Goal: Find specific page/section: Find specific page/section

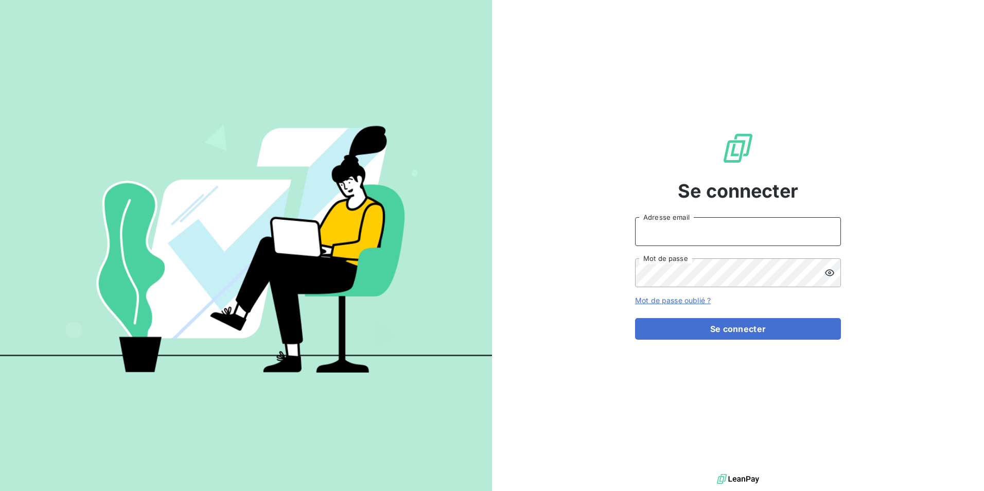
click at [721, 233] on input "Adresse email" at bounding box center [738, 231] width 206 height 29
type input "etrouillet@felix.fr"
click at [635, 318] on button "Se connecter" at bounding box center [738, 329] width 206 height 22
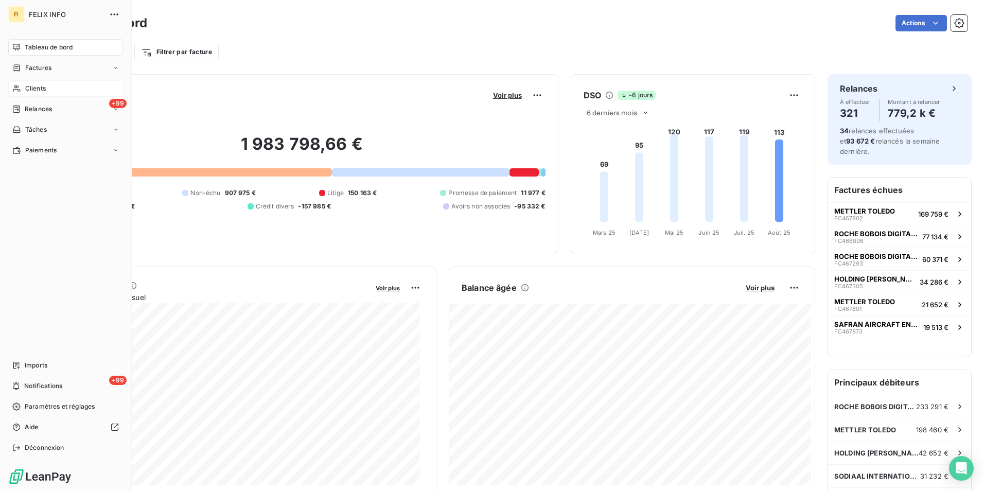
click at [23, 87] on div "Clients" at bounding box center [65, 88] width 115 height 16
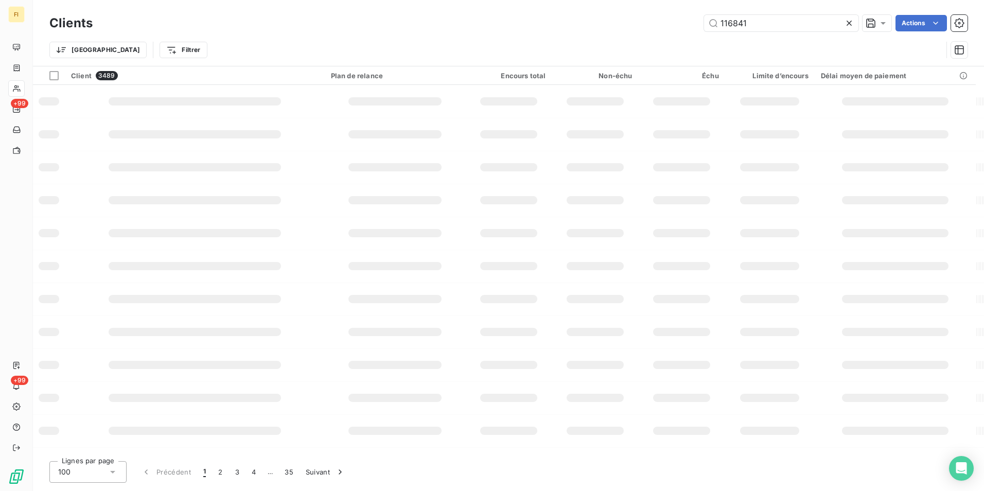
type input "116841"
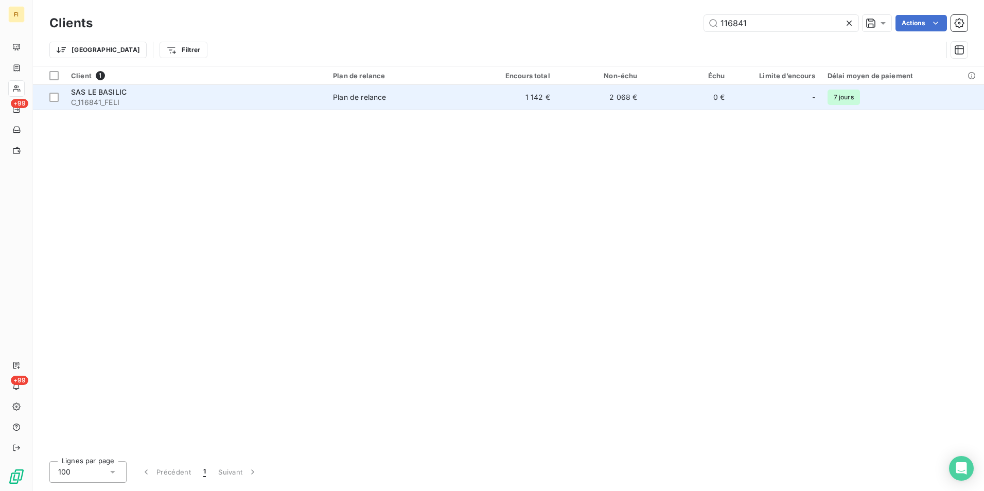
click at [616, 103] on td "2 068 €" at bounding box center [599, 97] width 87 height 25
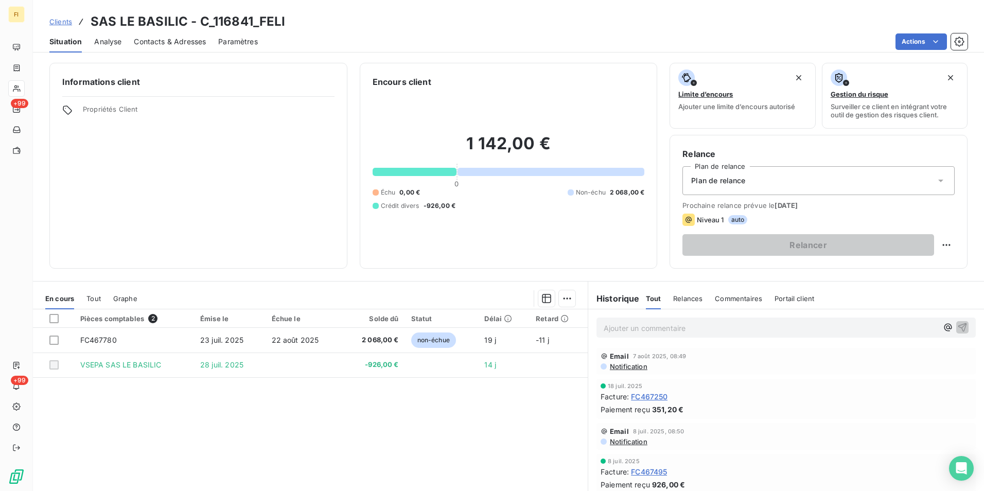
click at [634, 365] on span "Notification" at bounding box center [628, 366] width 39 height 8
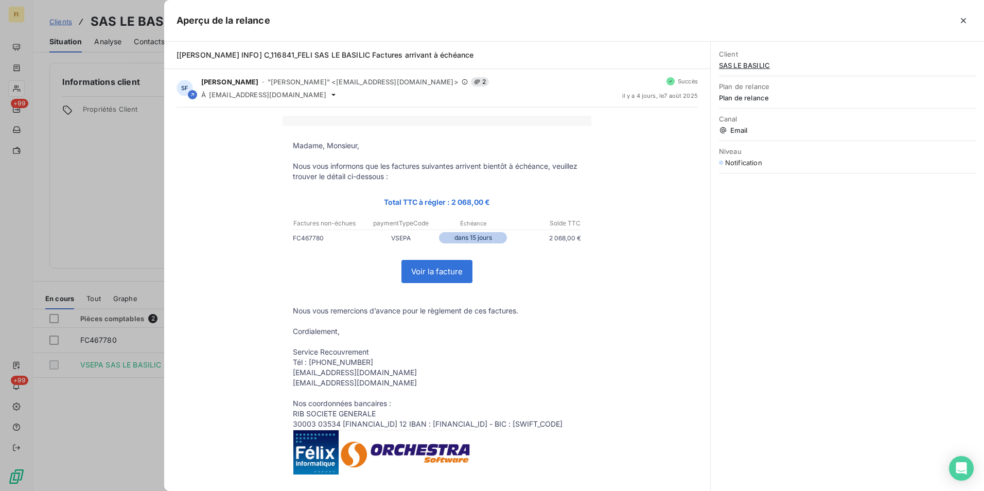
click at [113, 398] on div at bounding box center [492, 245] width 984 height 491
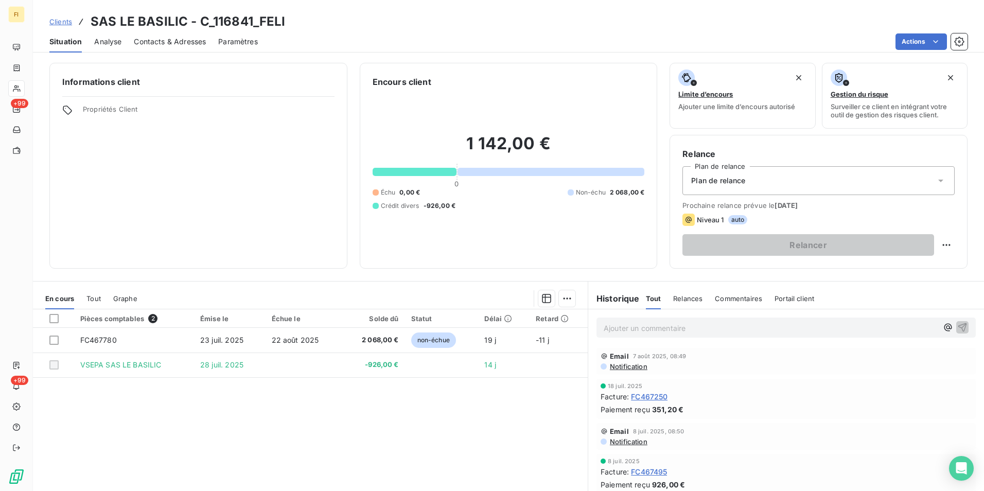
click at [635, 364] on span "Notification" at bounding box center [628, 366] width 39 height 8
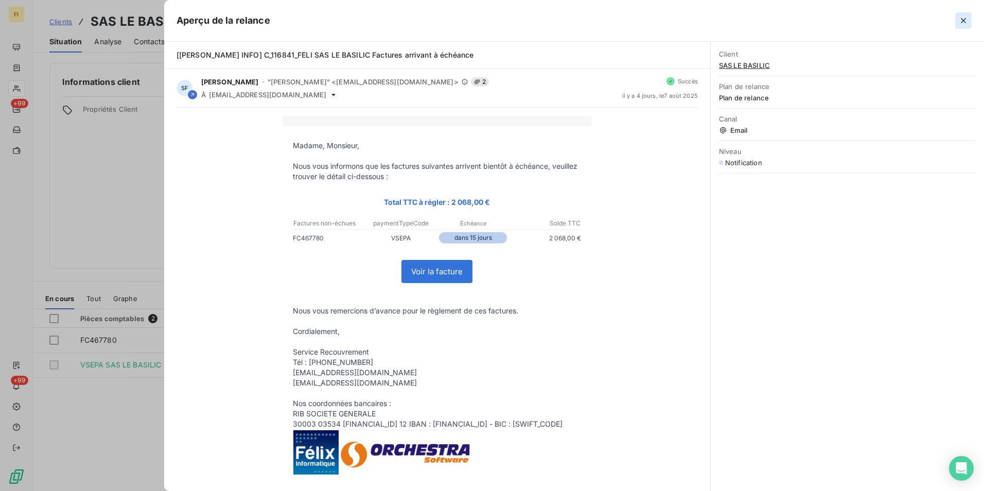
click at [961, 26] on button "button" at bounding box center [963, 20] width 16 height 16
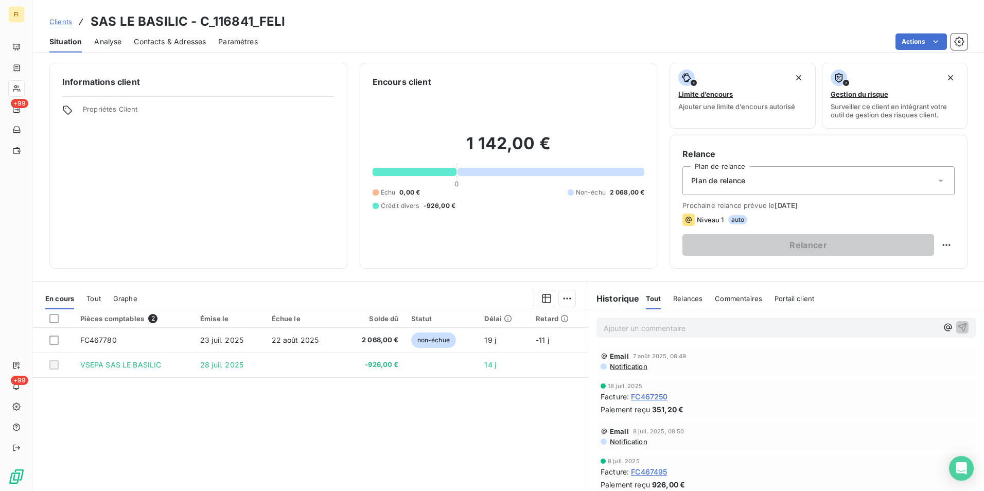
click at [65, 22] on span "Clients" at bounding box center [60, 21] width 23 height 8
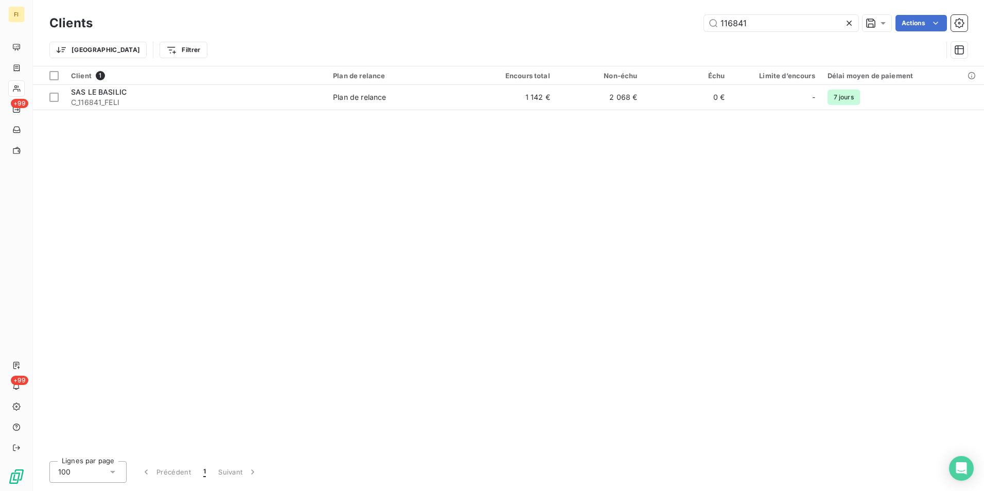
drag, startPoint x: 675, startPoint y: 24, endPoint x: 497, endPoint y: 24, distance: 178.5
click at [509, 24] on div "116841 Actions" at bounding box center [536, 23] width 862 height 16
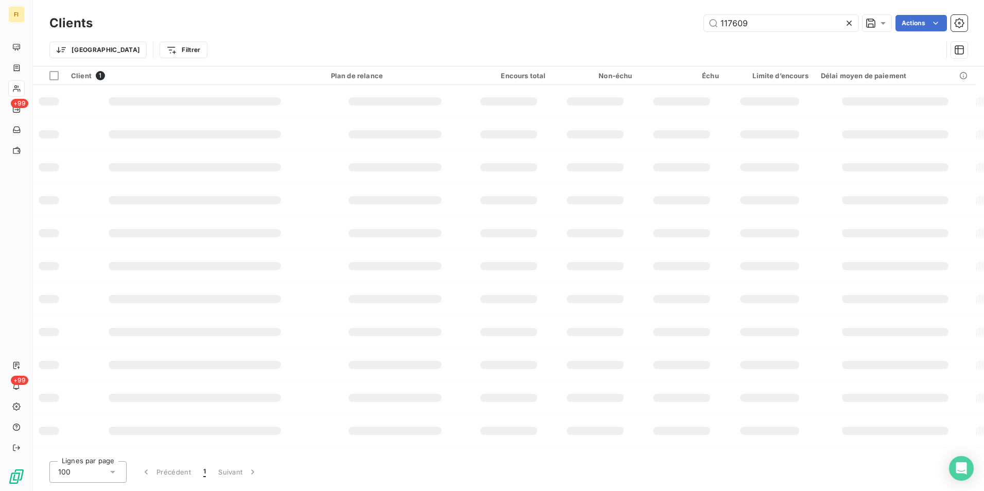
type input "117609"
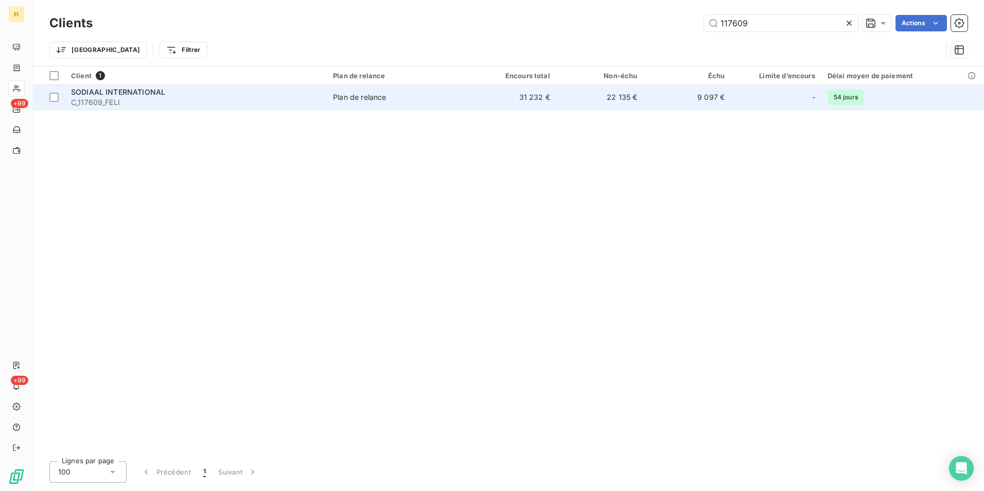
click at [547, 97] on td "31 232 €" at bounding box center [512, 97] width 87 height 25
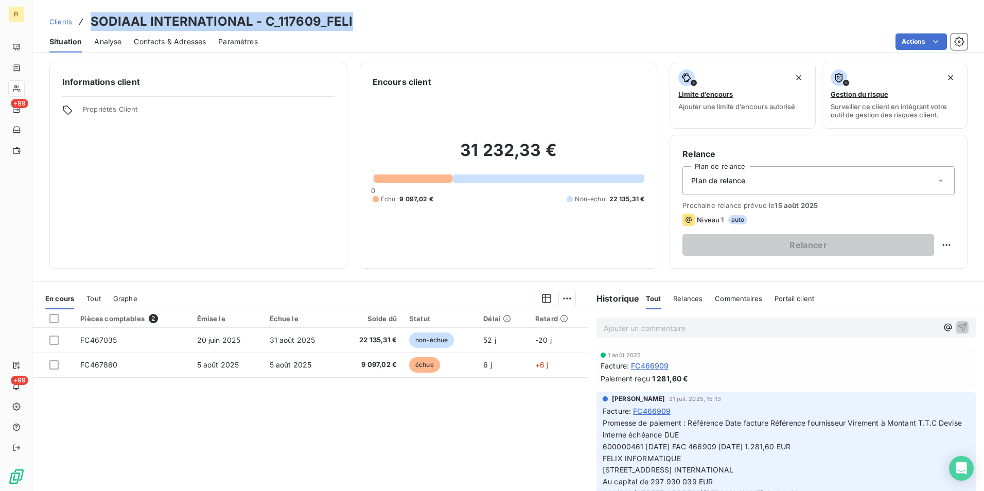
drag, startPoint x: 371, startPoint y: 25, endPoint x: 93, endPoint y: 29, distance: 277.8
click at [93, 29] on div "Clients SODIAAL INTERNATIONAL - C_117609_FELI" at bounding box center [508, 21] width 951 height 19
copy h3 "SODIAAL INTERNATIONAL - C_117609_FELI"
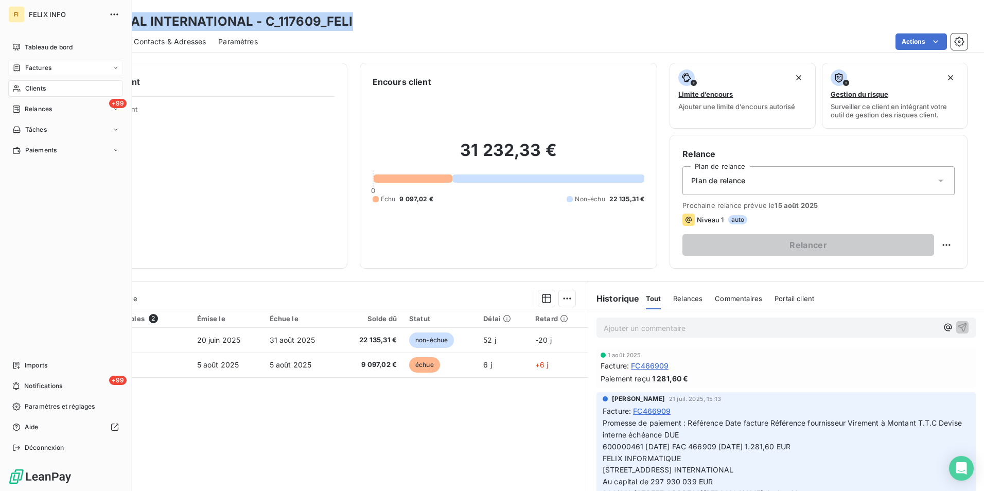
click at [33, 69] on span "Factures" at bounding box center [38, 67] width 26 height 9
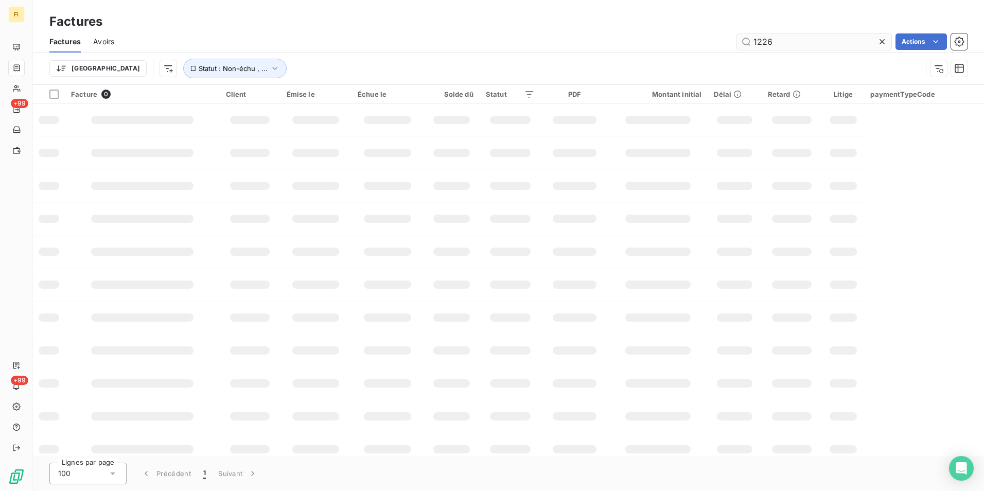
type input "1226"
drag, startPoint x: 780, startPoint y: 38, endPoint x: 701, endPoint y: 42, distance: 79.9
click at [702, 42] on div "1226 Actions" at bounding box center [547, 41] width 841 height 16
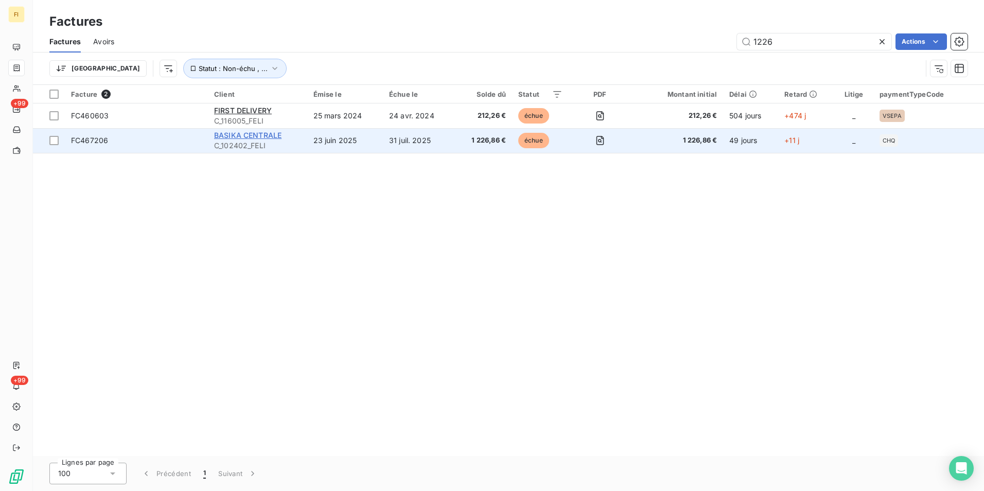
click at [268, 137] on span "BASIKA CENTRALE" at bounding box center [247, 135] width 67 height 9
